Goal: Manage account settings

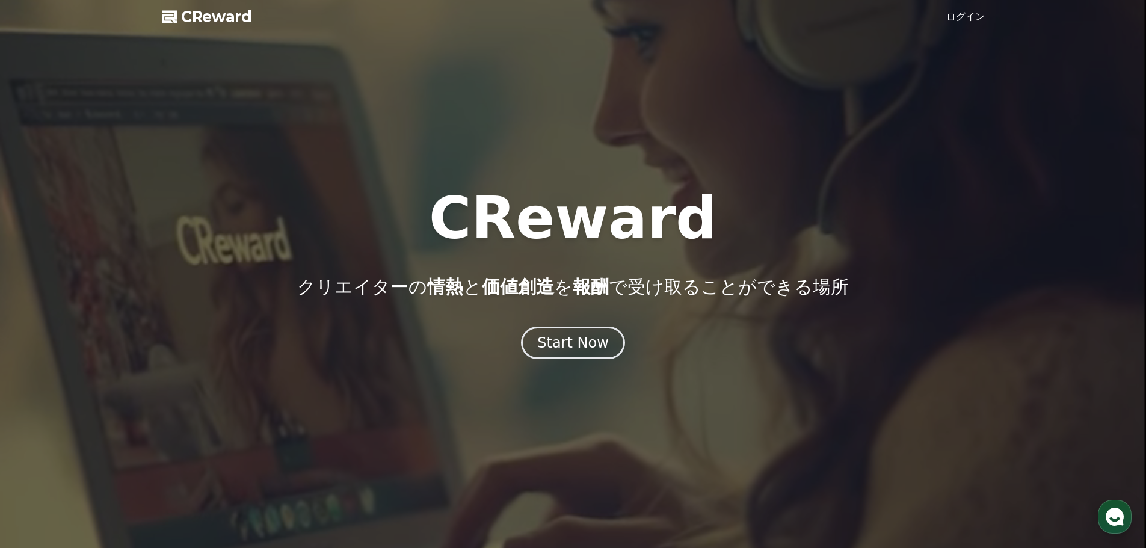
click at [987, 174] on div at bounding box center [573, 274] width 1146 height 548
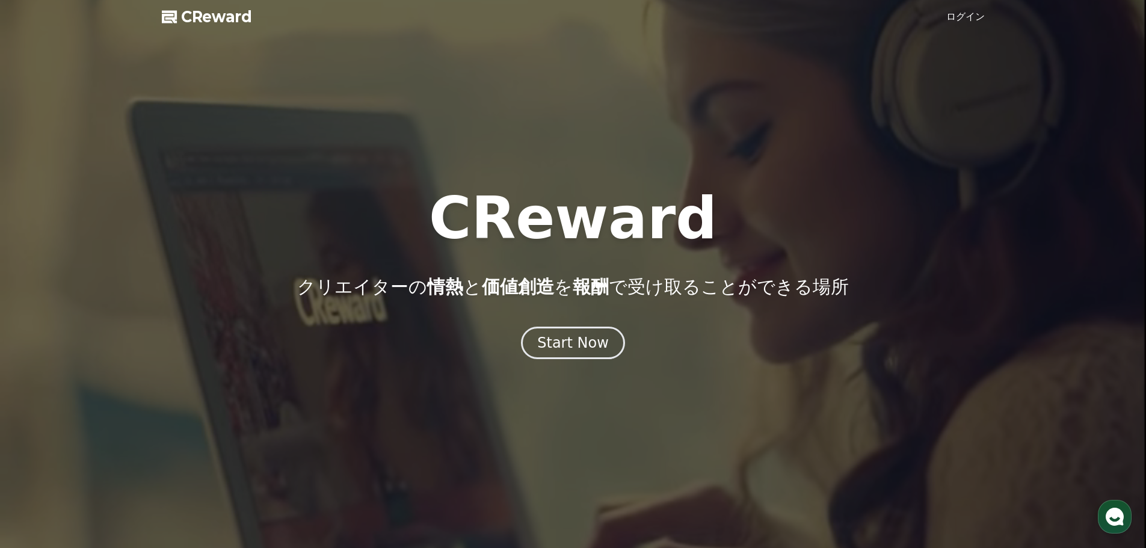
click at [972, 16] on link "ログイン" at bounding box center [965, 17] width 38 height 14
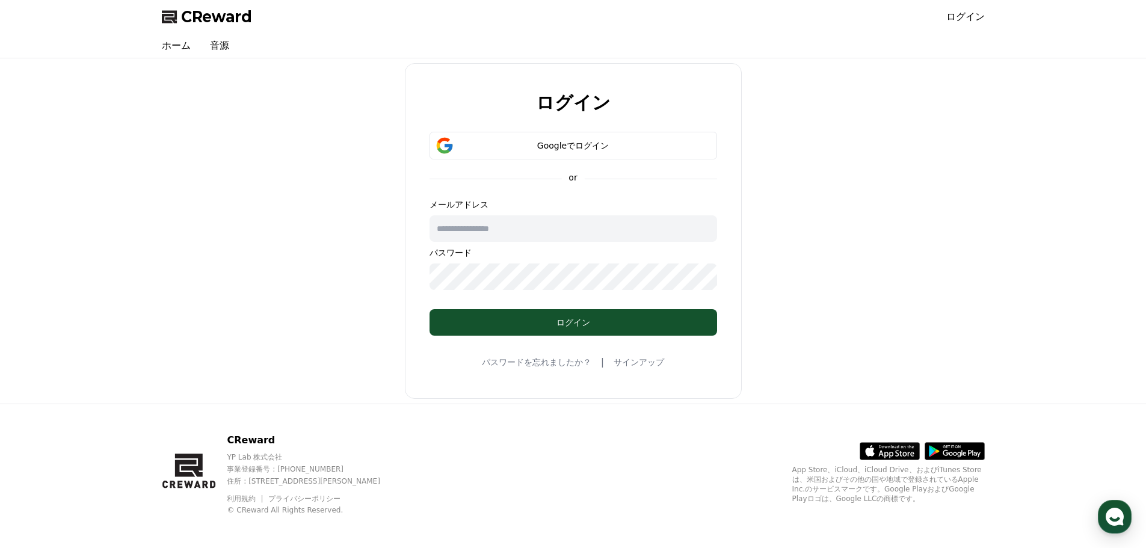
click at [532, 231] on input "text" at bounding box center [572, 228] width 287 height 26
click at [505, 224] on input "text" at bounding box center [572, 228] width 287 height 26
click at [558, 149] on div "Googleでログイン" at bounding box center [573, 146] width 253 height 12
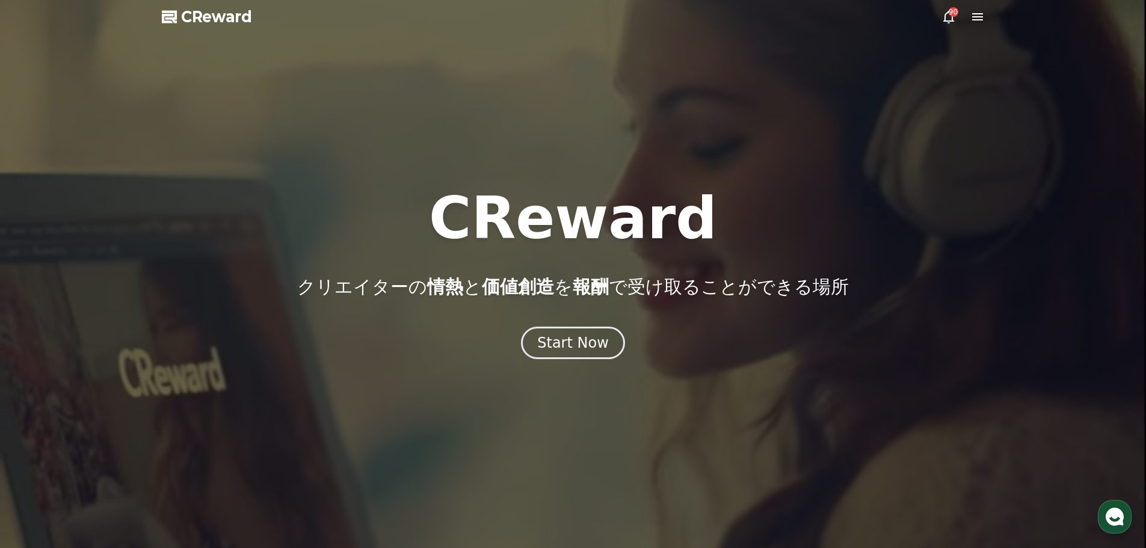
click at [949, 16] on div "90" at bounding box center [953, 12] width 10 height 10
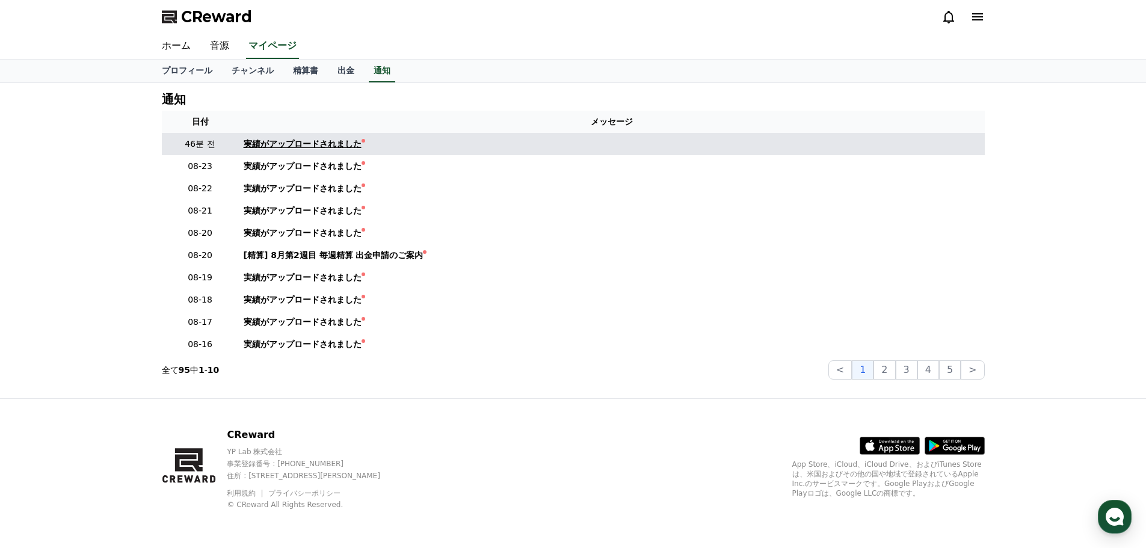
click at [315, 143] on div "実績がアップロードされました" at bounding box center [303, 144] width 118 height 13
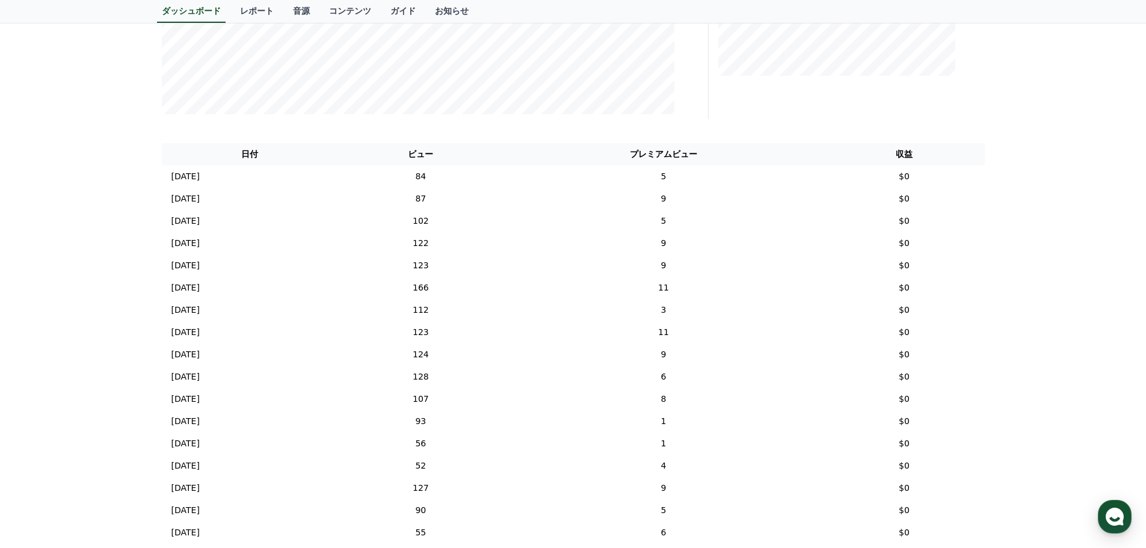
scroll to position [180, 0]
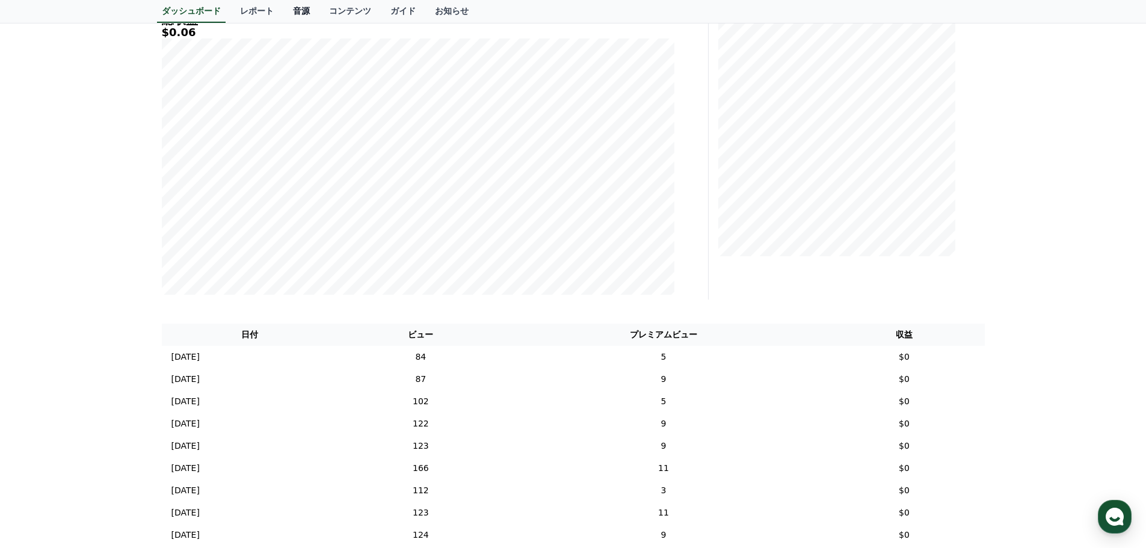
click at [283, 9] on link "音源" at bounding box center [301, 11] width 36 height 23
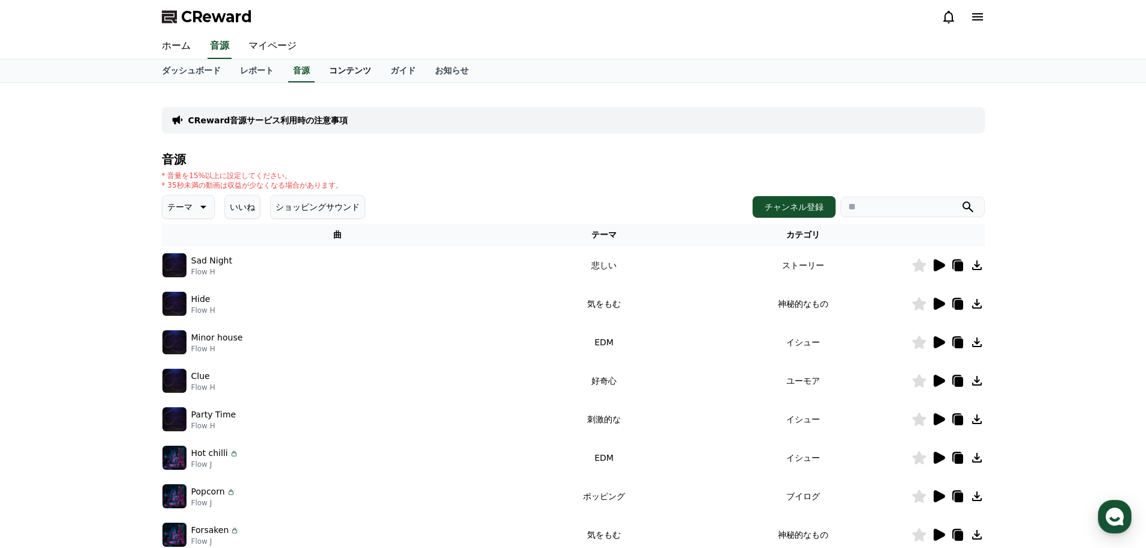
click at [326, 75] on link "コンテンツ" at bounding box center [349, 71] width 61 height 23
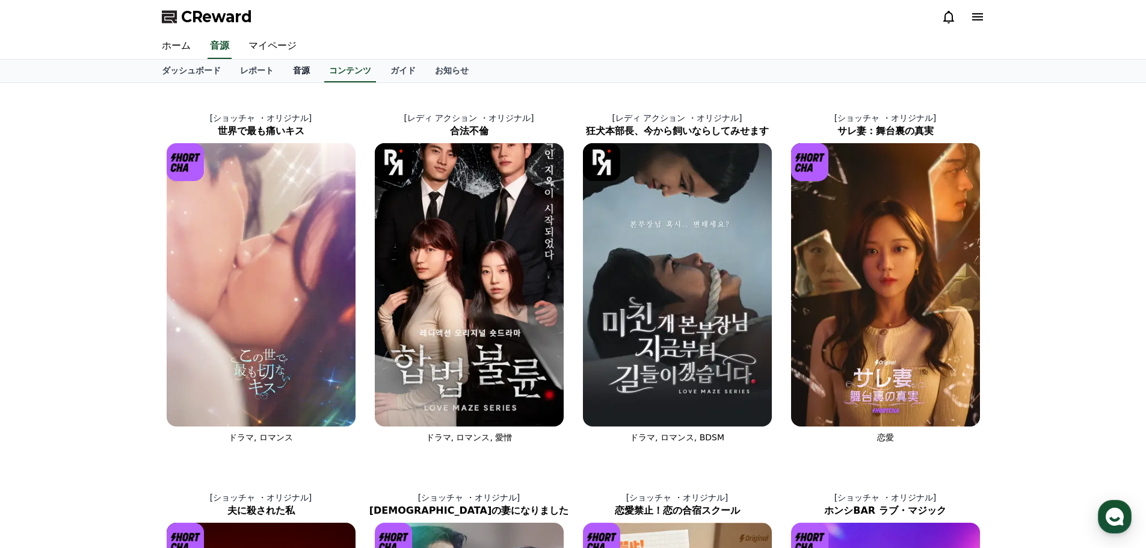
click at [283, 73] on link "音源" at bounding box center [301, 71] width 36 height 23
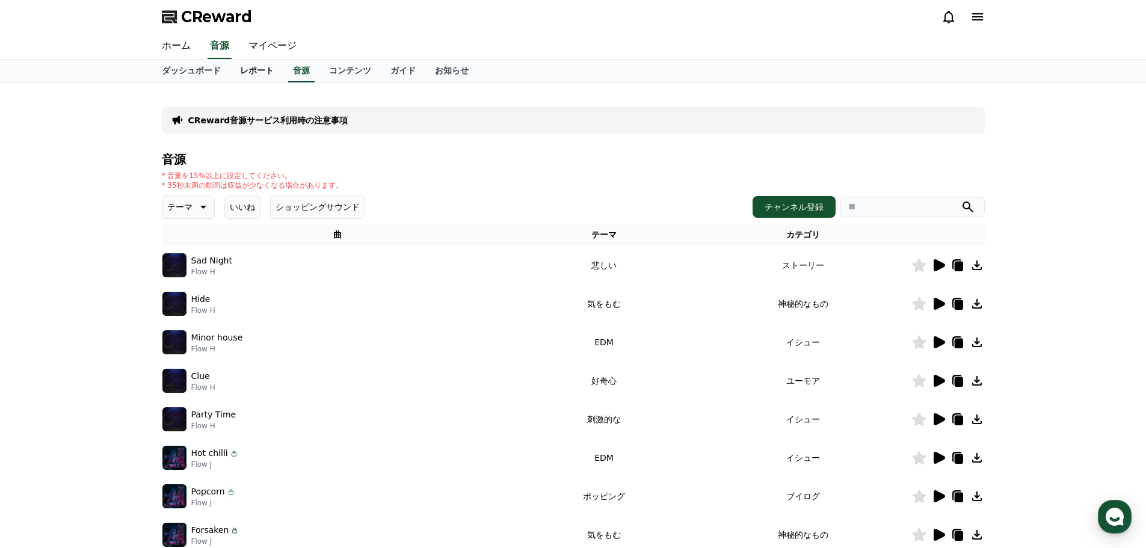
click at [241, 70] on link "レポート" at bounding box center [256, 71] width 53 height 23
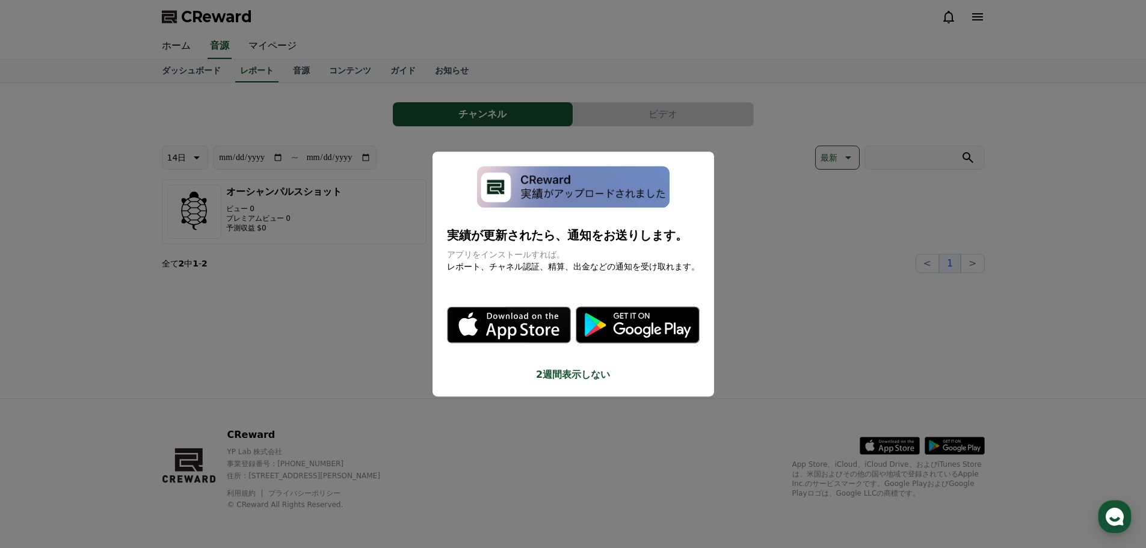
click at [560, 378] on button "2週間表示しない" at bounding box center [573, 374] width 253 height 14
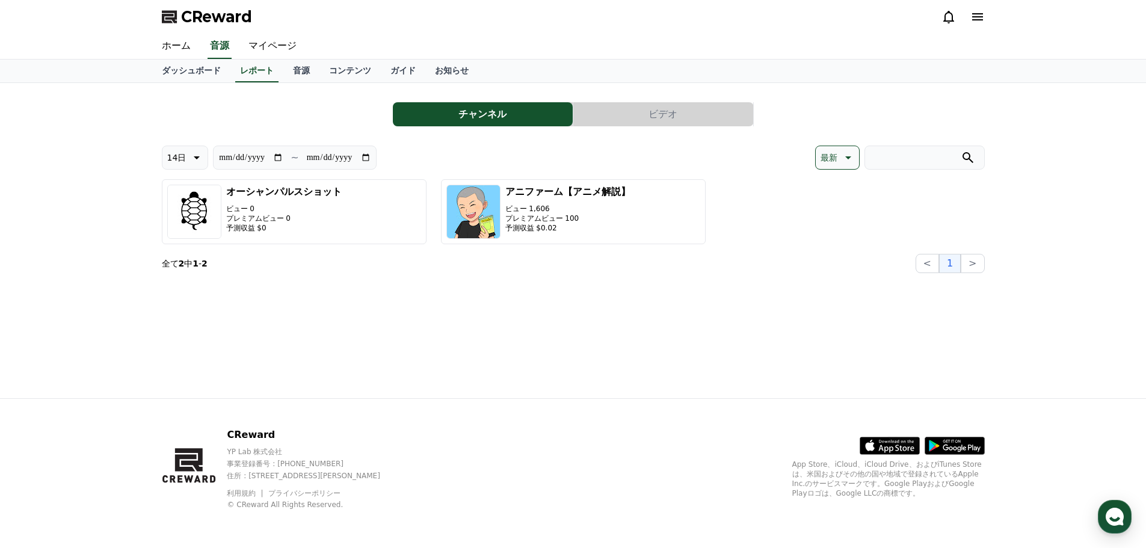
click at [645, 124] on button "ビデオ" at bounding box center [663, 114] width 180 height 24
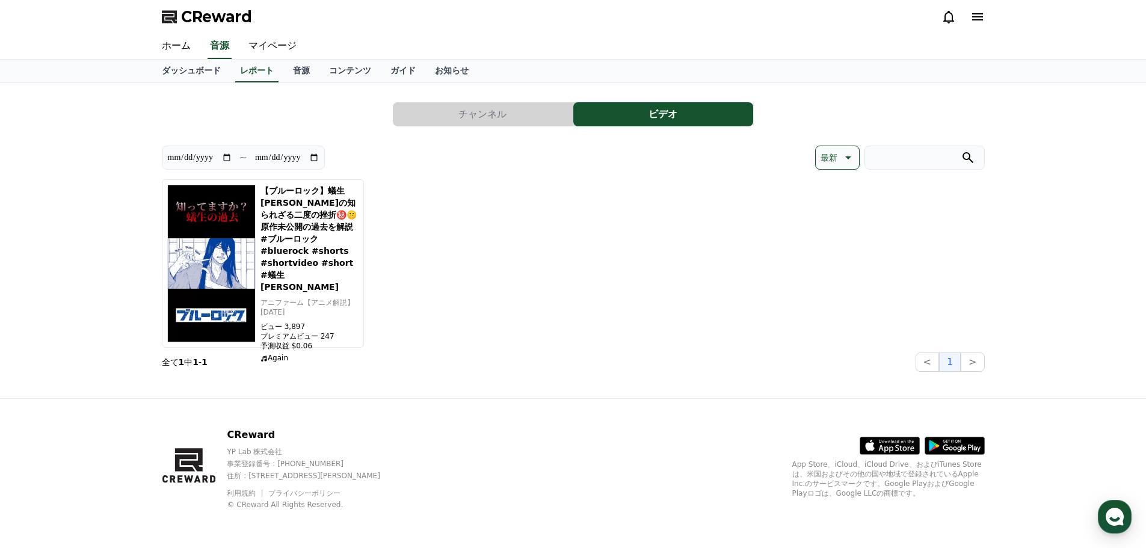
click at [476, 118] on button "チャンネル" at bounding box center [483, 114] width 180 height 24
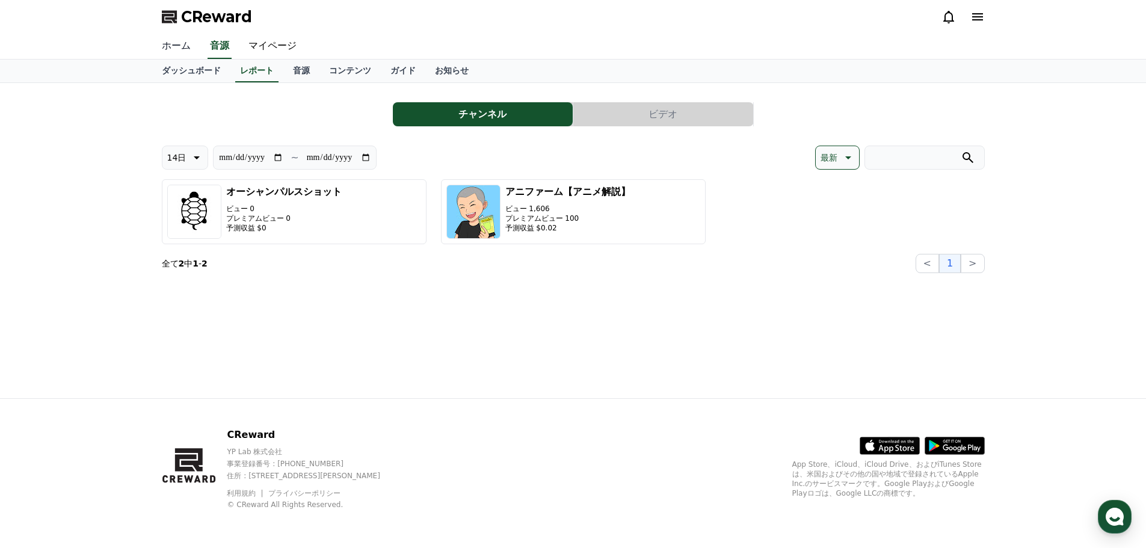
click at [164, 44] on link "ホーム" at bounding box center [176, 46] width 48 height 25
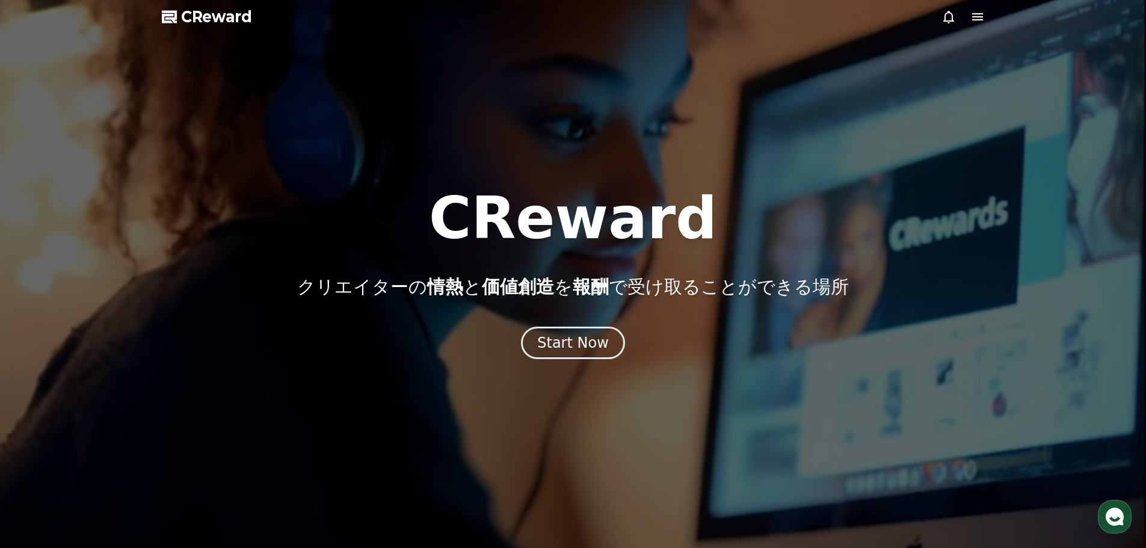
click at [234, 18] on span "CReward" at bounding box center [216, 16] width 71 height 19
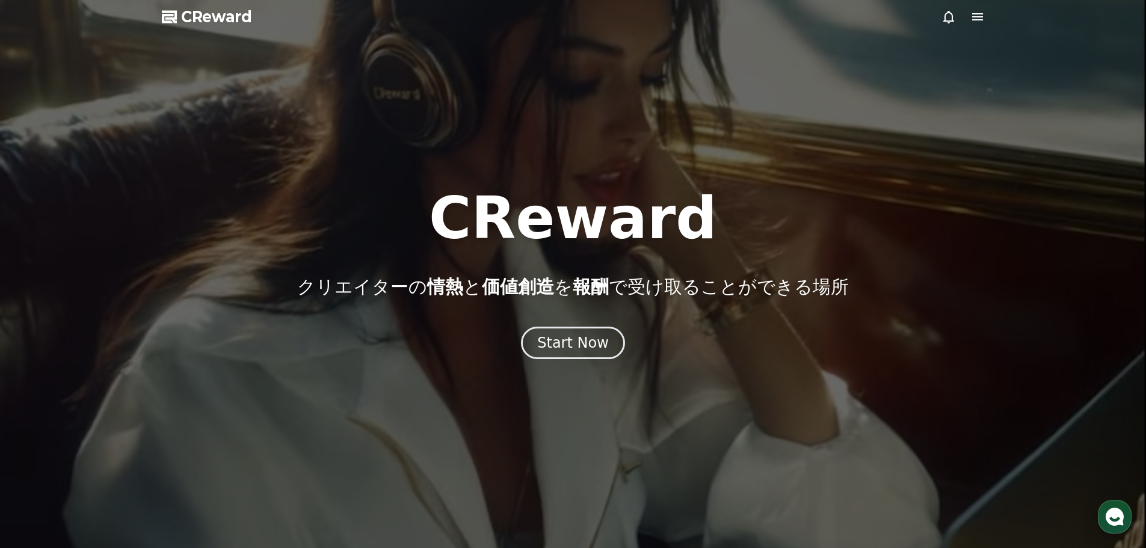
click at [978, 20] on icon at bounding box center [977, 16] width 11 height 7
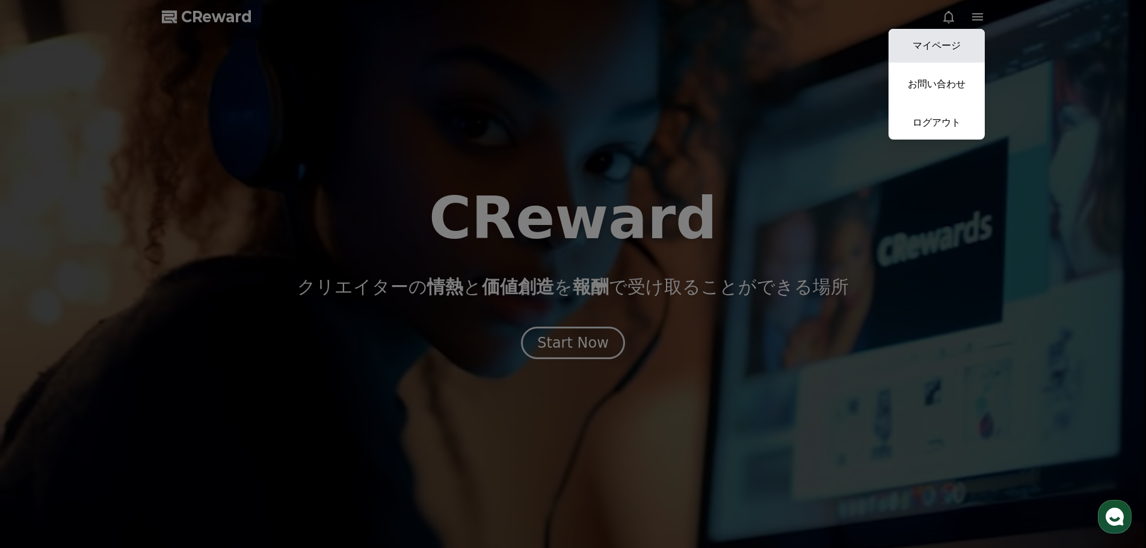
click at [947, 40] on link "マイページ" at bounding box center [936, 46] width 96 height 34
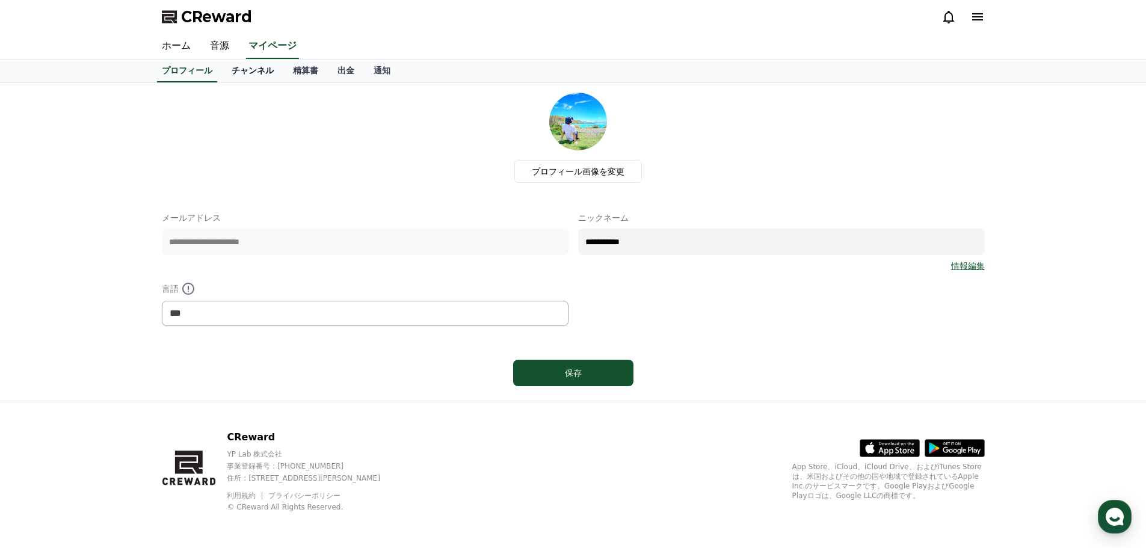
click at [234, 69] on link "チャンネル" at bounding box center [252, 71] width 61 height 23
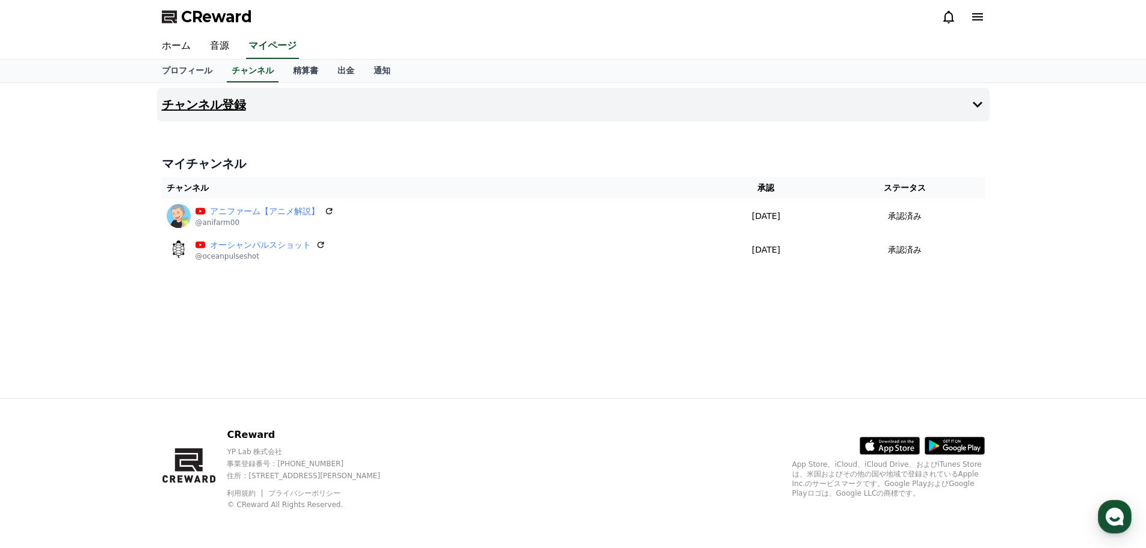
click at [980, 106] on icon at bounding box center [977, 104] width 14 height 14
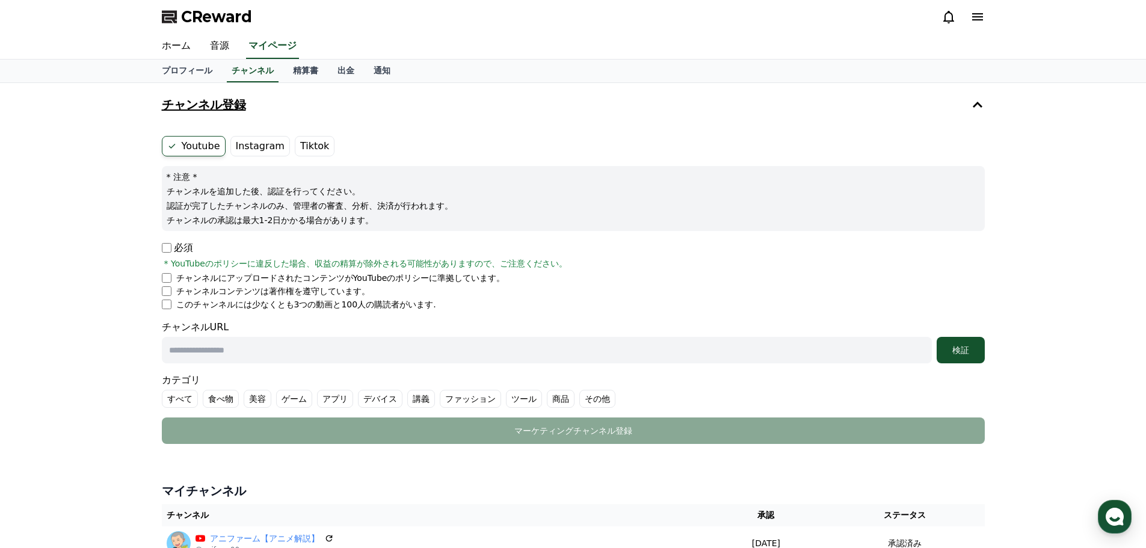
click at [255, 144] on label "Instagram" at bounding box center [260, 146] width 60 height 20
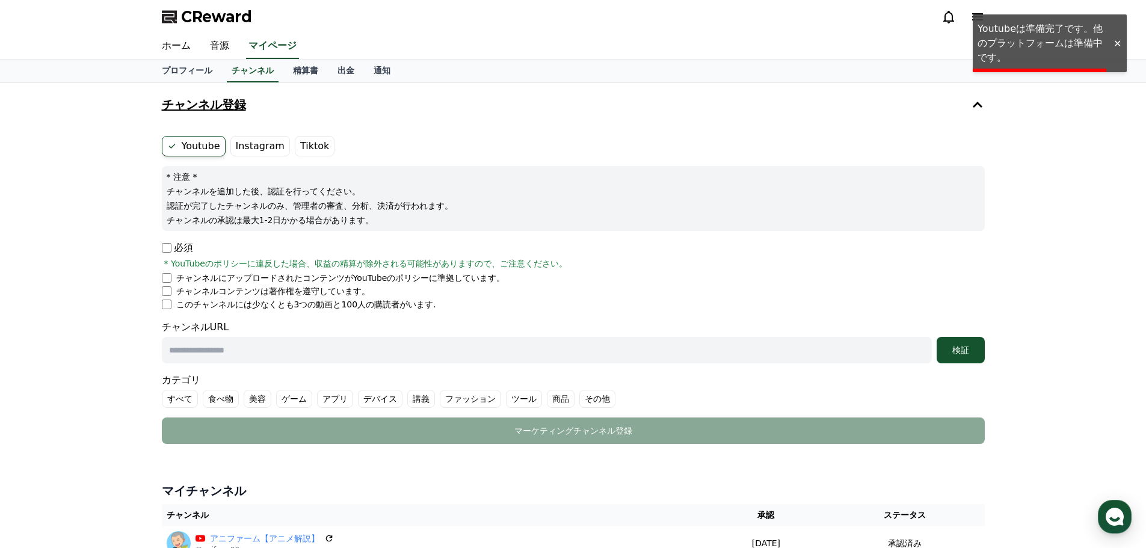
click at [317, 146] on label "Tiktok" at bounding box center [315, 146] width 40 height 20
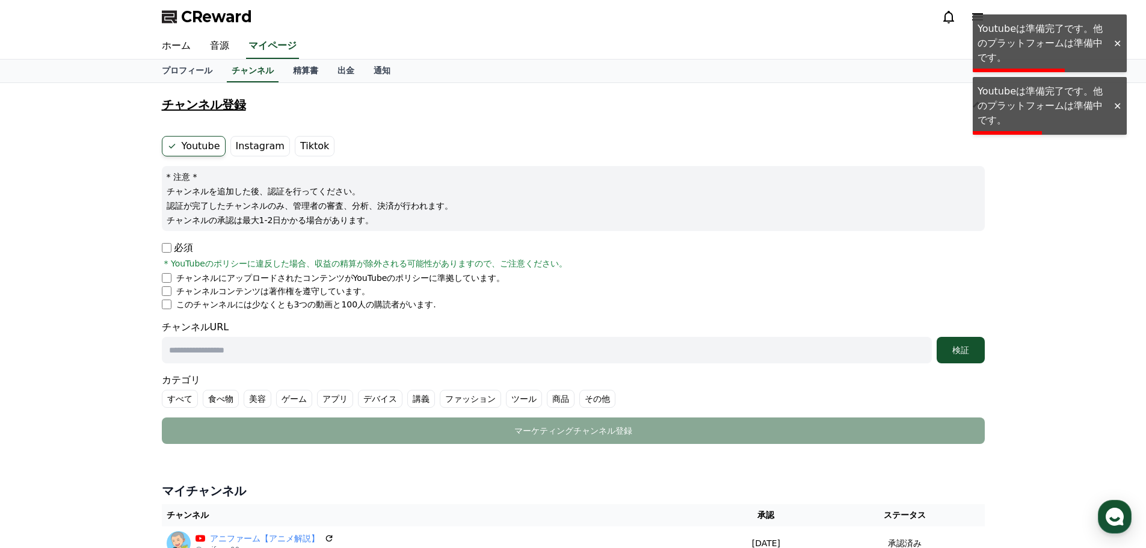
scroll to position [205, 0]
